Goal: Transaction & Acquisition: Purchase product/service

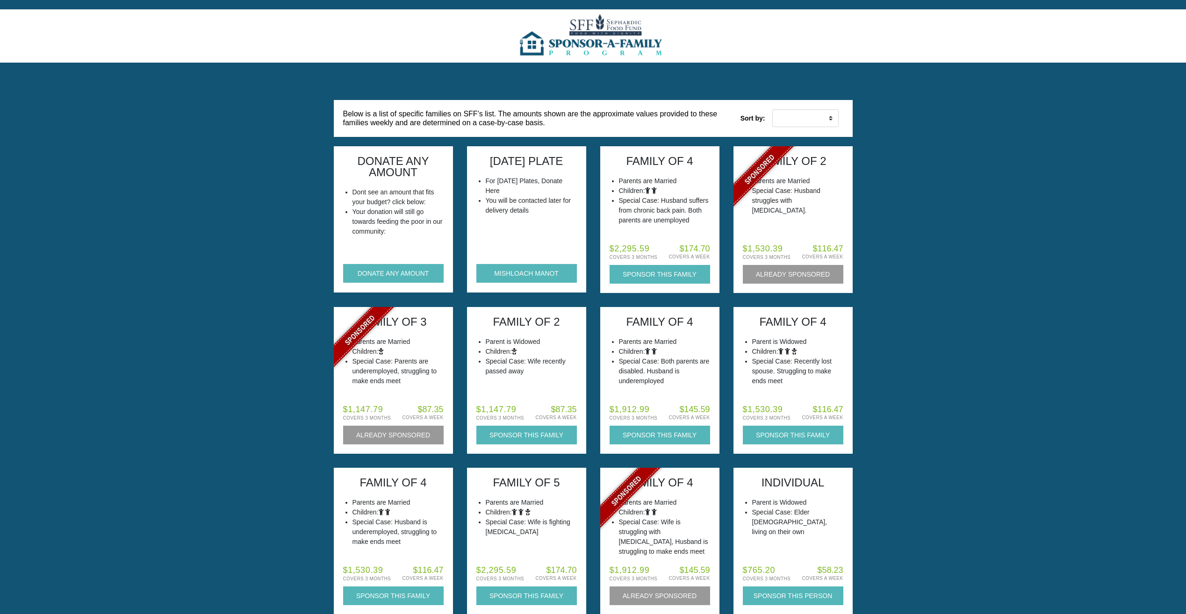
click at [373, 234] on li "Your donation will still go towards feeding the poor in our community:" at bounding box center [397, 221] width 91 height 29
click at [367, 270] on button "DONATE ANY AMOUNT" at bounding box center [393, 273] width 101 height 19
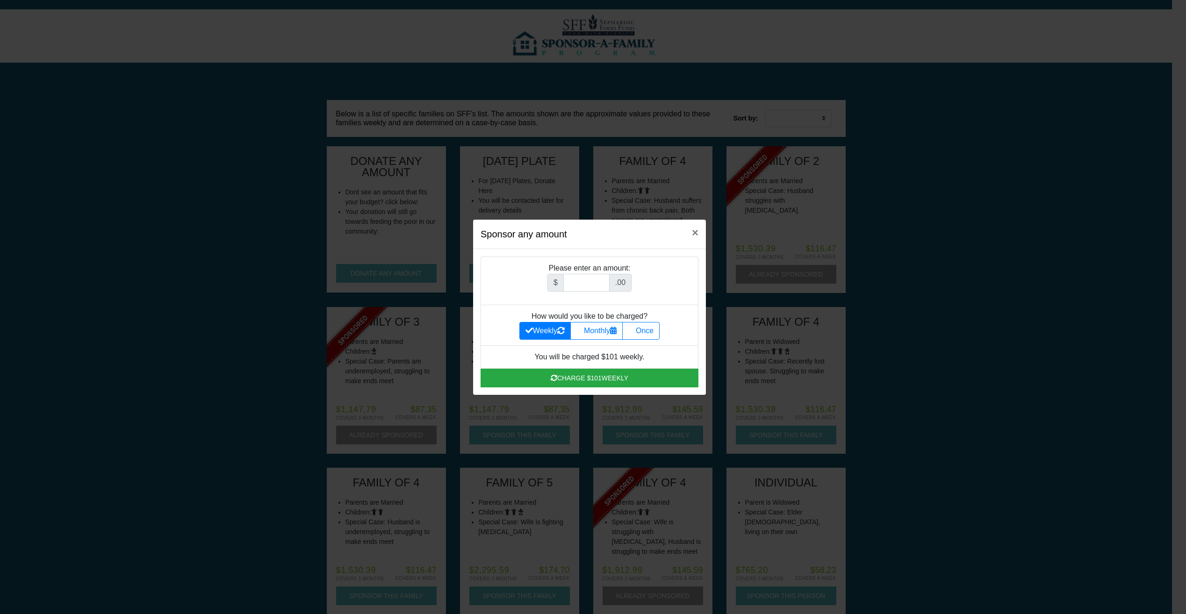
click at [201, 274] on div "Sponsor any amount × Please enter an amount: $ .00 How would you like to be cha…" at bounding box center [593, 307] width 1186 height 614
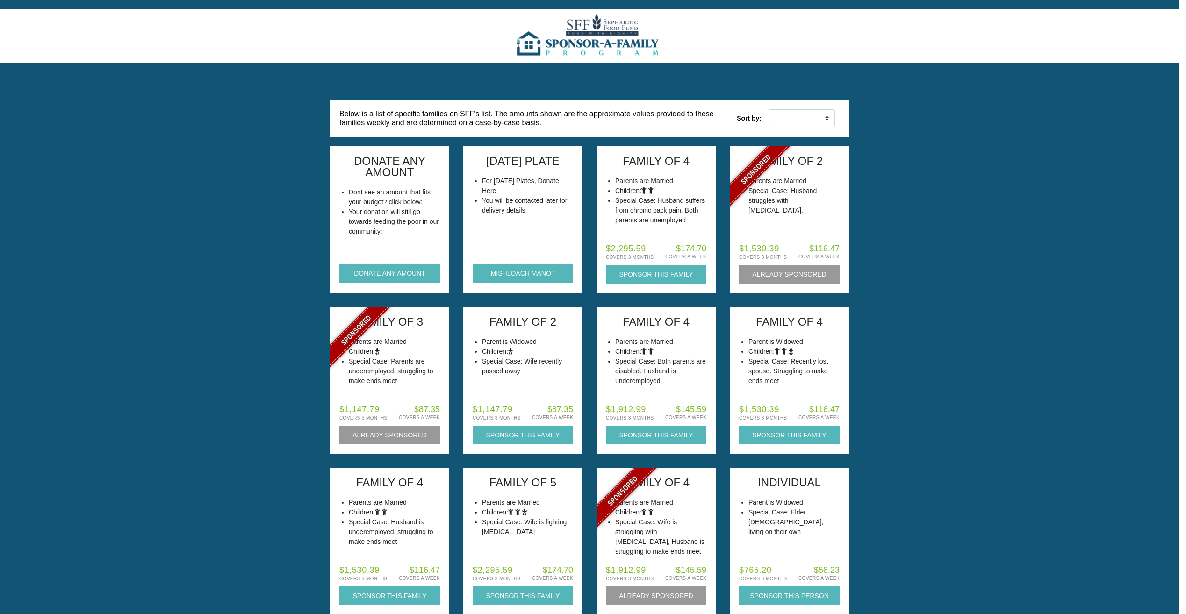
click at [590, 32] on img at bounding box center [590, 35] width 152 height 53
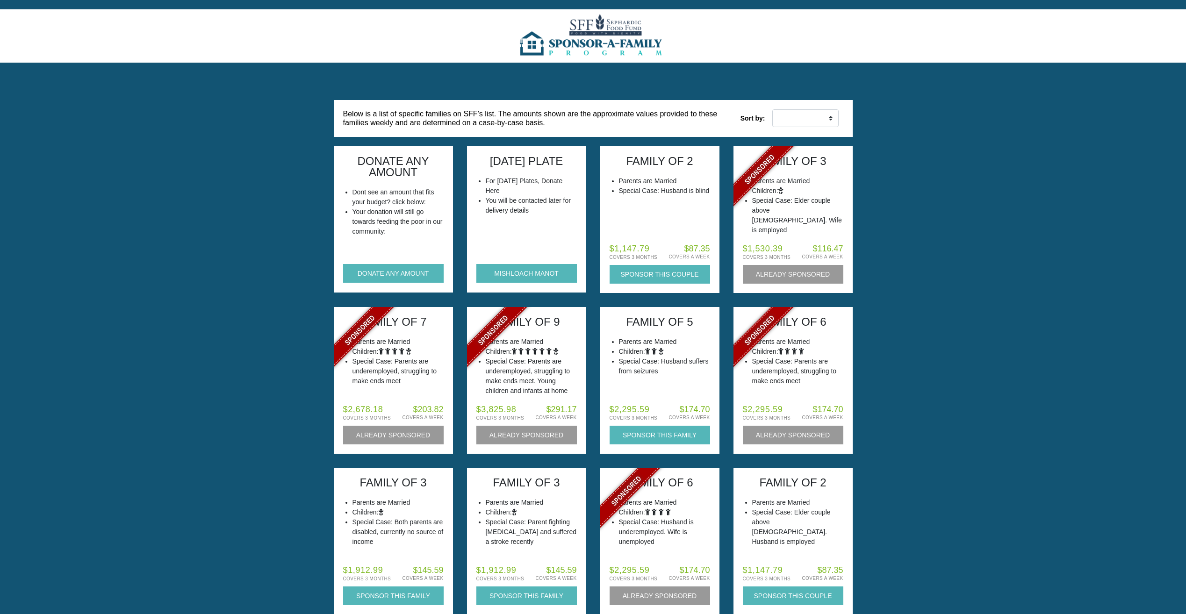
click at [367, 207] on li "Your donation will still go towards feeding the poor in our community:" at bounding box center [397, 221] width 91 height 29
click at [367, 275] on button "DONATE ANY AMOUNT" at bounding box center [393, 273] width 101 height 19
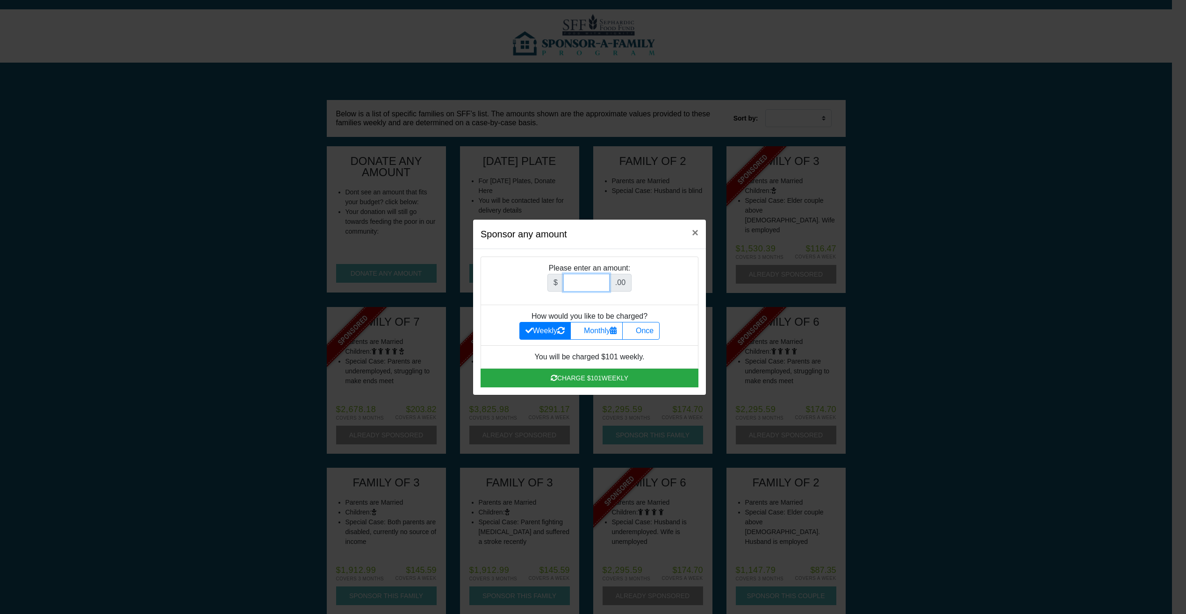
click at [594, 282] on input "Amount (to the nearest dollar)" at bounding box center [586, 283] width 46 height 18
type input "1800.00"
click at [644, 335] on label "Once" at bounding box center [640, 331] width 37 height 18
click at [634, 331] on input "Once" at bounding box center [631, 328] width 6 height 6
radio input "true"
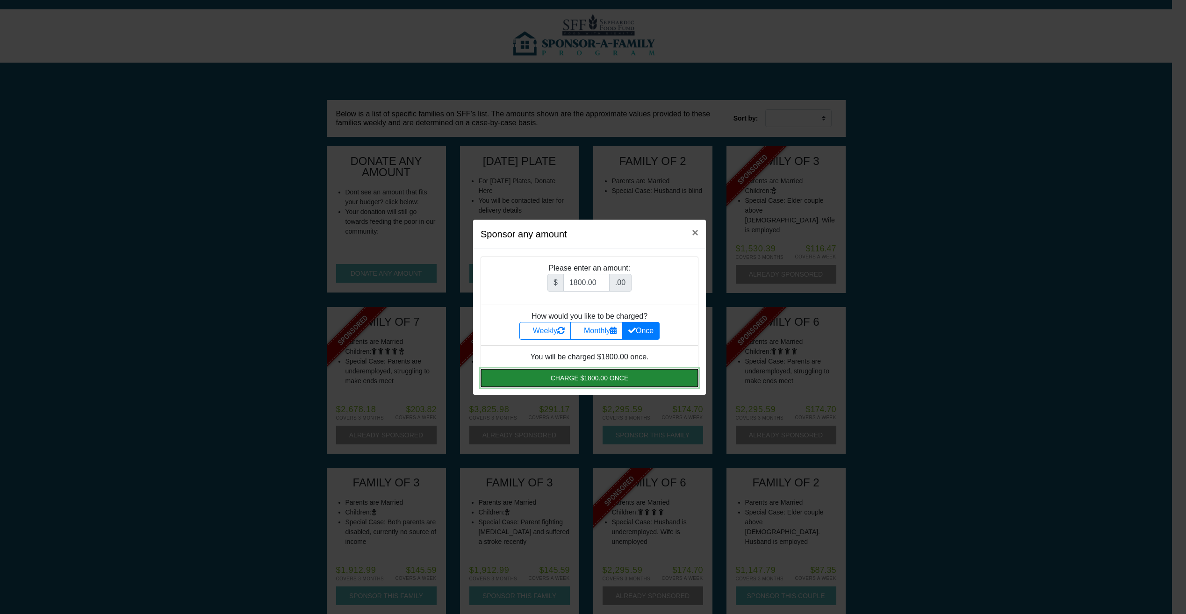
click at [574, 381] on button "Charge $1800.00 once" at bounding box center [590, 378] width 218 height 19
